Goal: Task Accomplishment & Management: Manage account settings

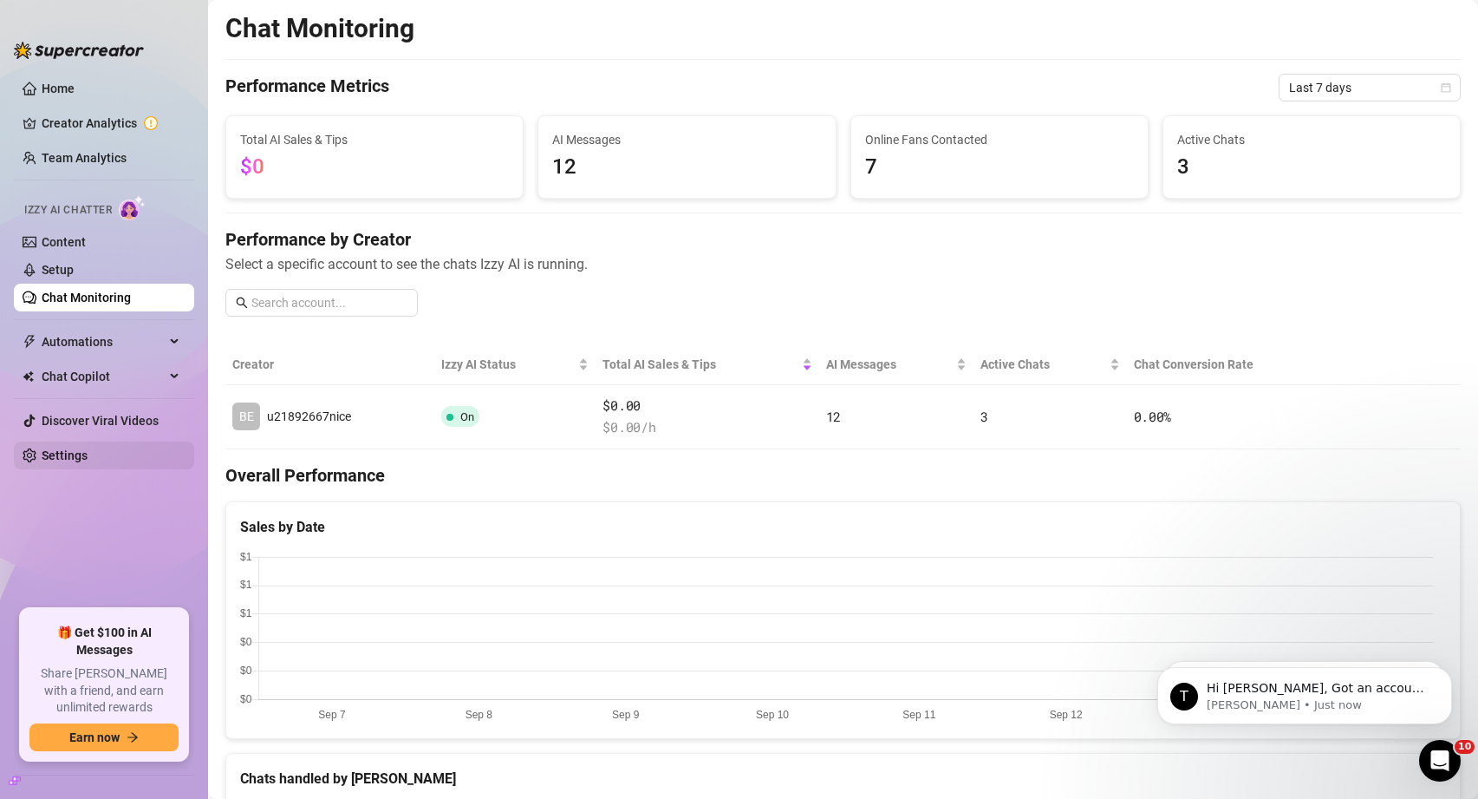
click at [86, 457] on link "Settings" at bounding box center [65, 455] width 46 height 14
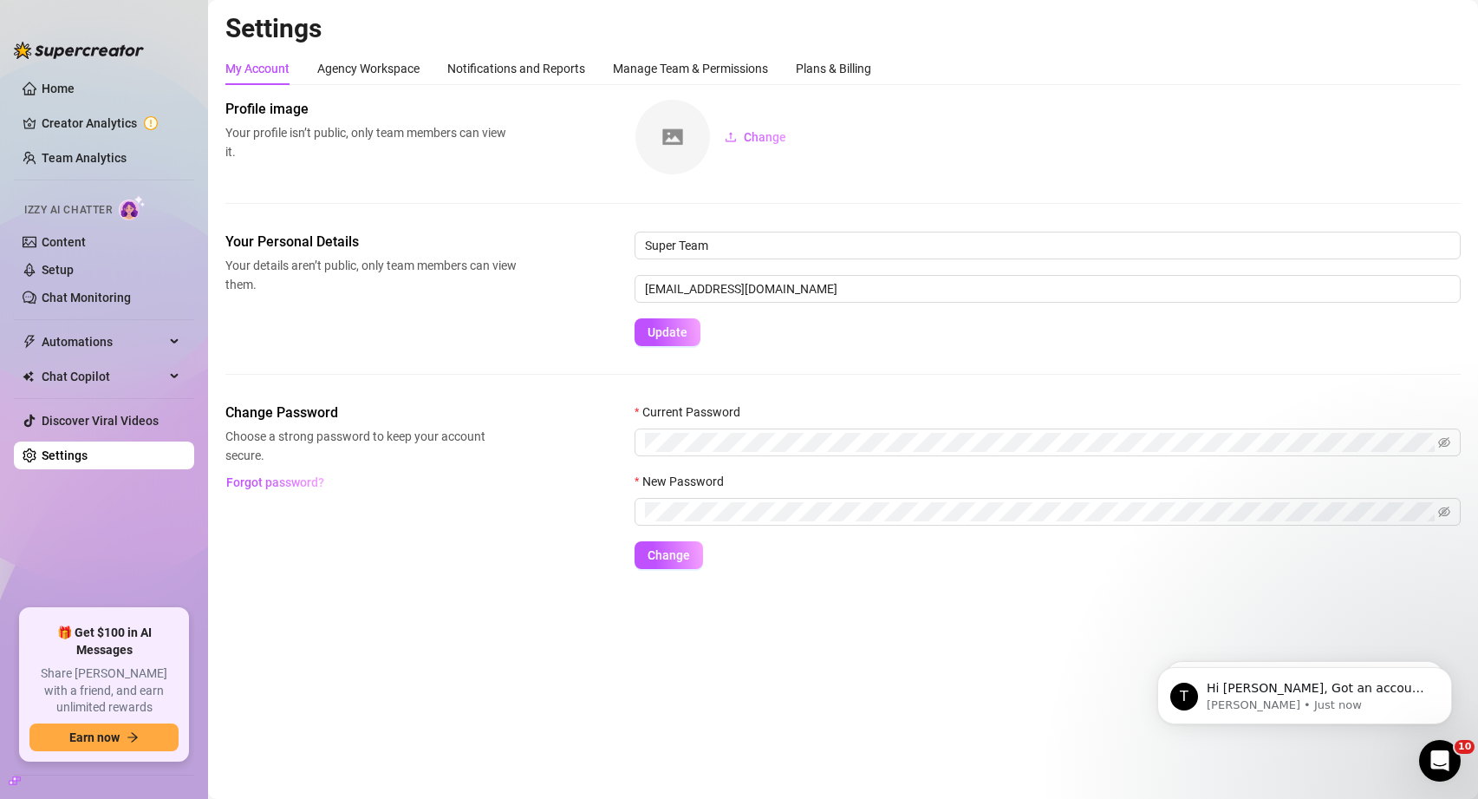
click at [707, 49] on div "Settings My Account Agency Workspace Notifications and Reports Manage Team & Pe…" at bounding box center [842, 300] width 1235 height 577
click at [713, 67] on div "Manage Team & Permissions" at bounding box center [690, 68] width 155 height 19
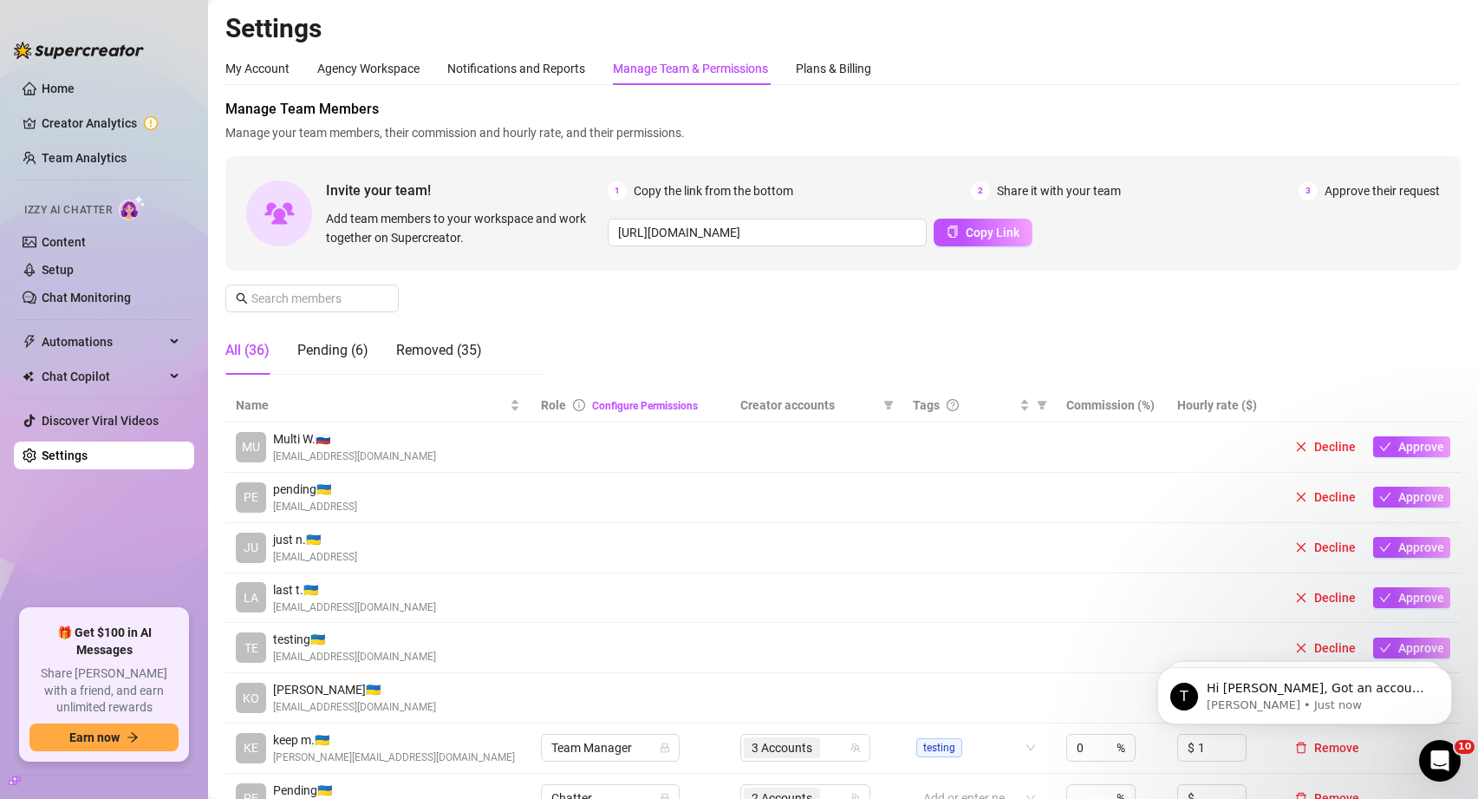
scroll to position [421, 0]
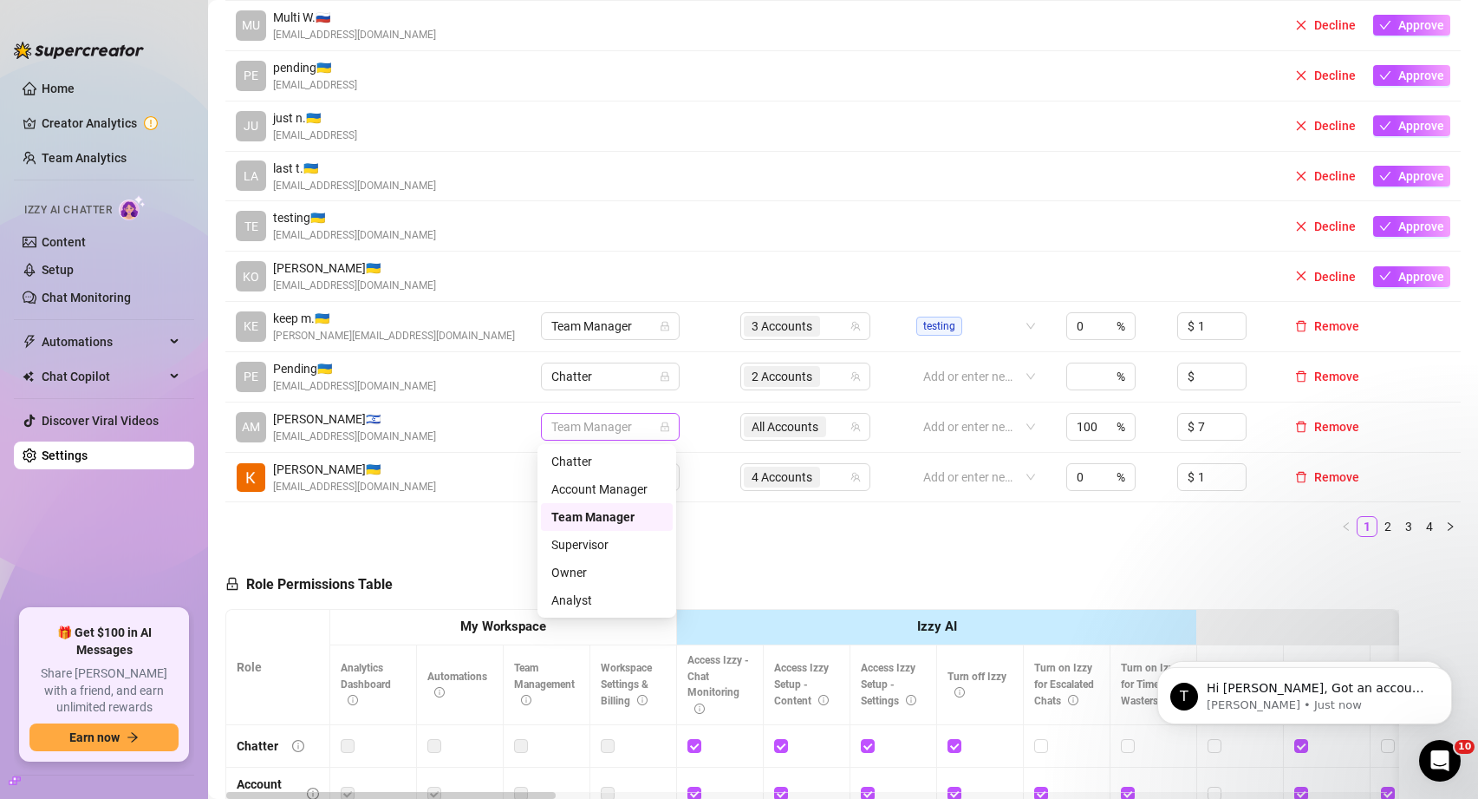
click at [595, 427] on span "Team Manager" at bounding box center [610, 427] width 118 height 26
click at [597, 454] on div "Chatter" at bounding box center [606, 461] width 111 height 19
click at [725, 538] on div "Name Role Configure Permissions Creator accounts Tags Commission (%) Hourly rat…" at bounding box center [842, 258] width 1235 height 583
